Goal: Information Seeking & Learning: Understand process/instructions

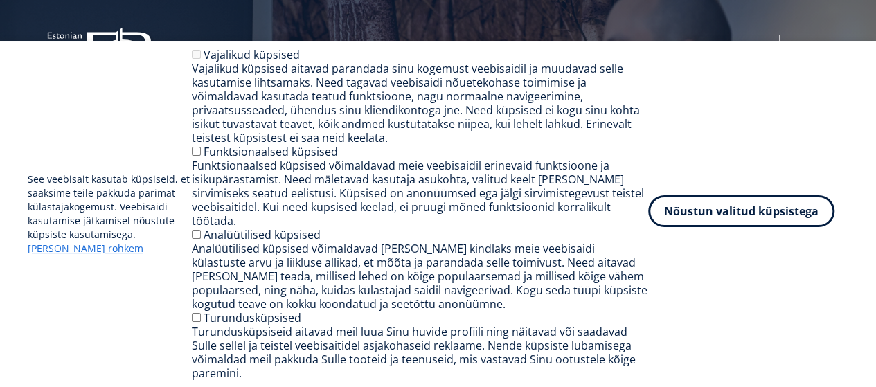
click at [726, 227] on button "Nõustun valitud küpsistega" at bounding box center [741, 211] width 186 height 32
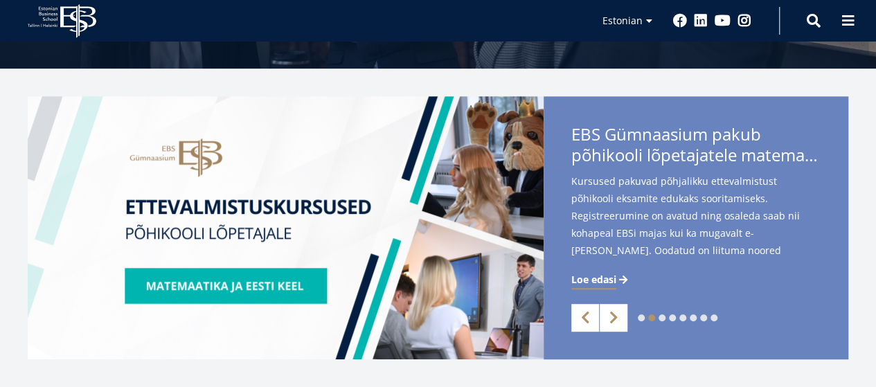
scroll to position [264, 0]
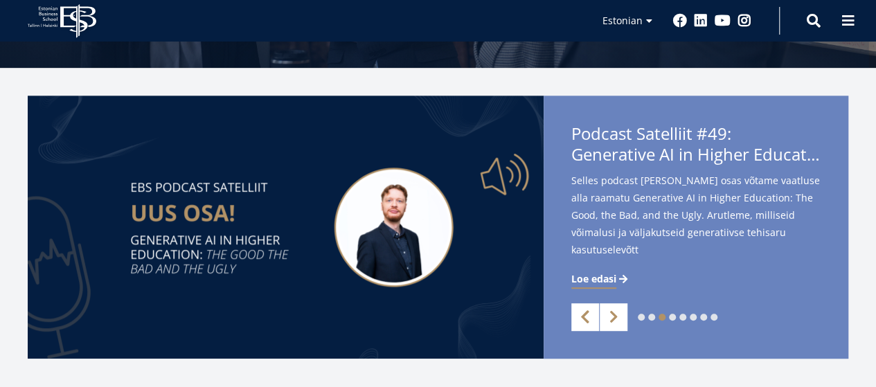
click at [584, 316] on link "Previous" at bounding box center [585, 317] width 28 height 28
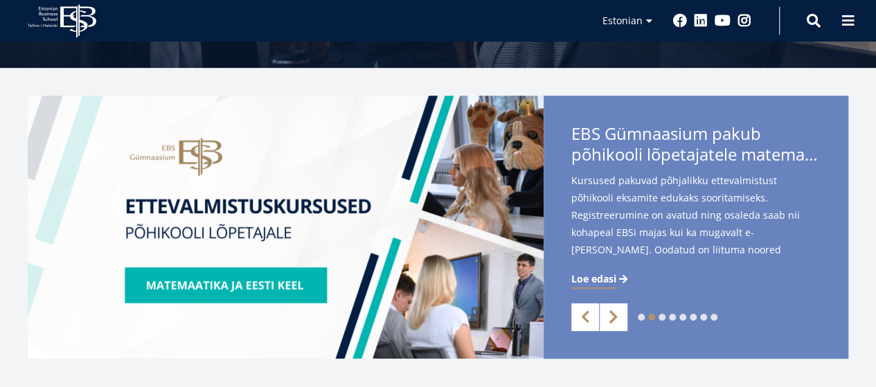
click at [610, 318] on link "Next" at bounding box center [614, 317] width 28 height 28
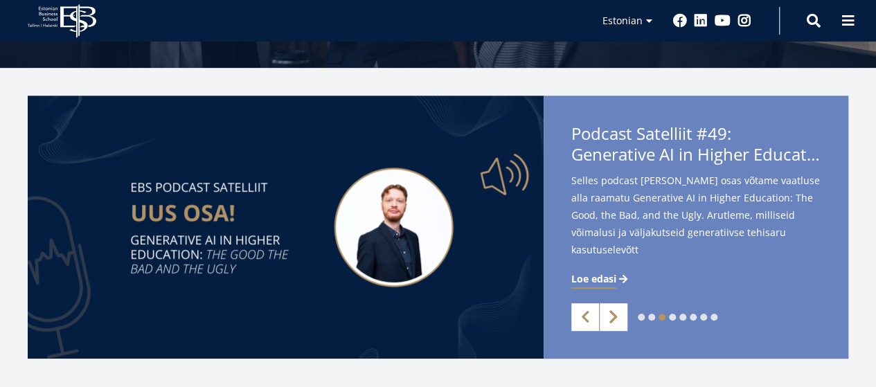
click at [610, 318] on link "Next" at bounding box center [614, 317] width 28 height 28
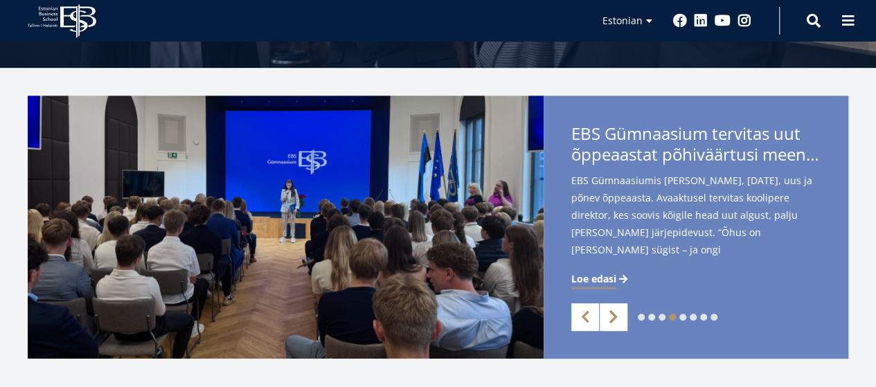
click at [610, 318] on link "Next" at bounding box center [614, 317] width 28 height 28
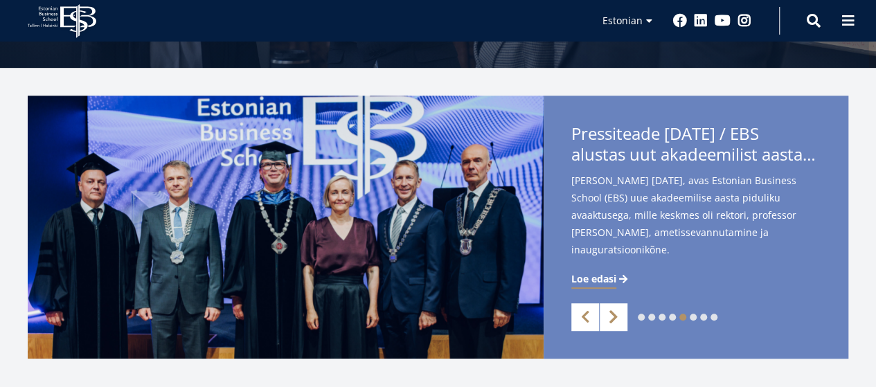
click at [610, 318] on link "Next" at bounding box center [614, 317] width 28 height 28
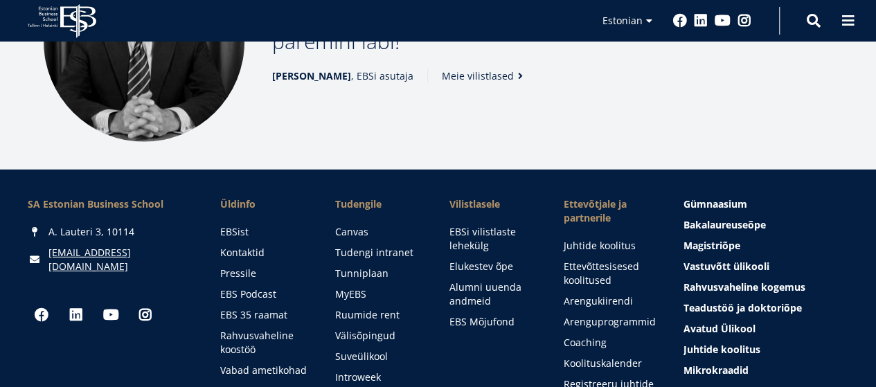
scroll to position [1871, 0]
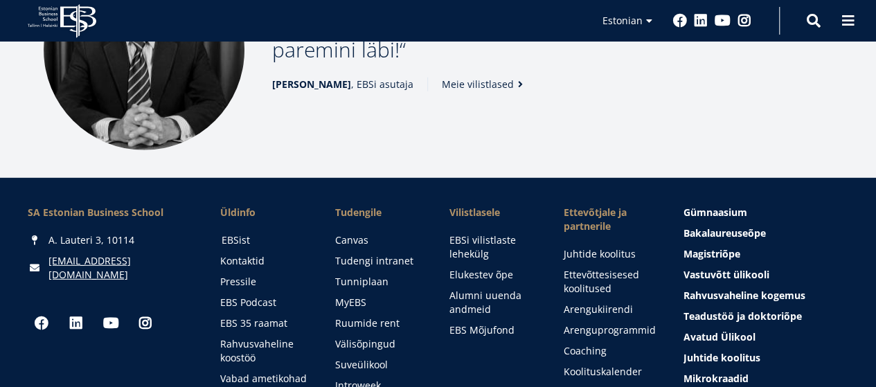
click at [244, 233] on link "EBSist" at bounding box center [265, 240] width 87 height 14
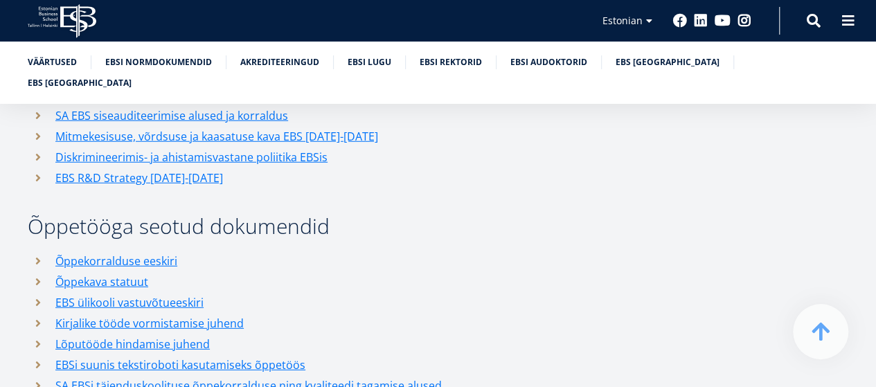
scroll to position [1853, 0]
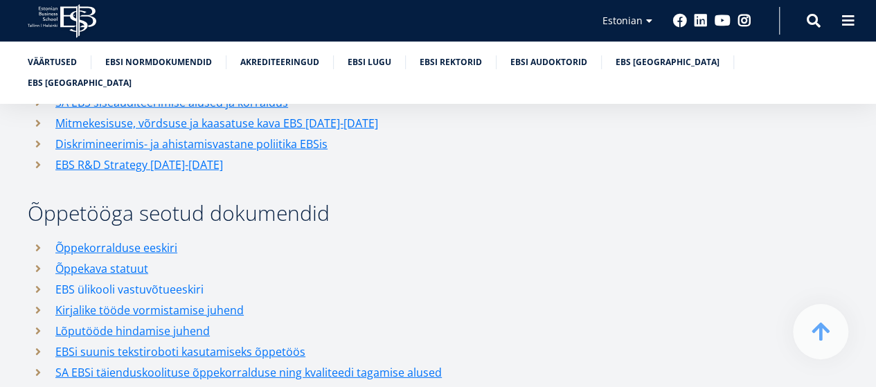
click at [129, 279] on link "EBS ülikooli vastuvõtueeskiri" at bounding box center [129, 289] width 148 height 21
